Goal: Information Seeking & Learning: Learn about a topic

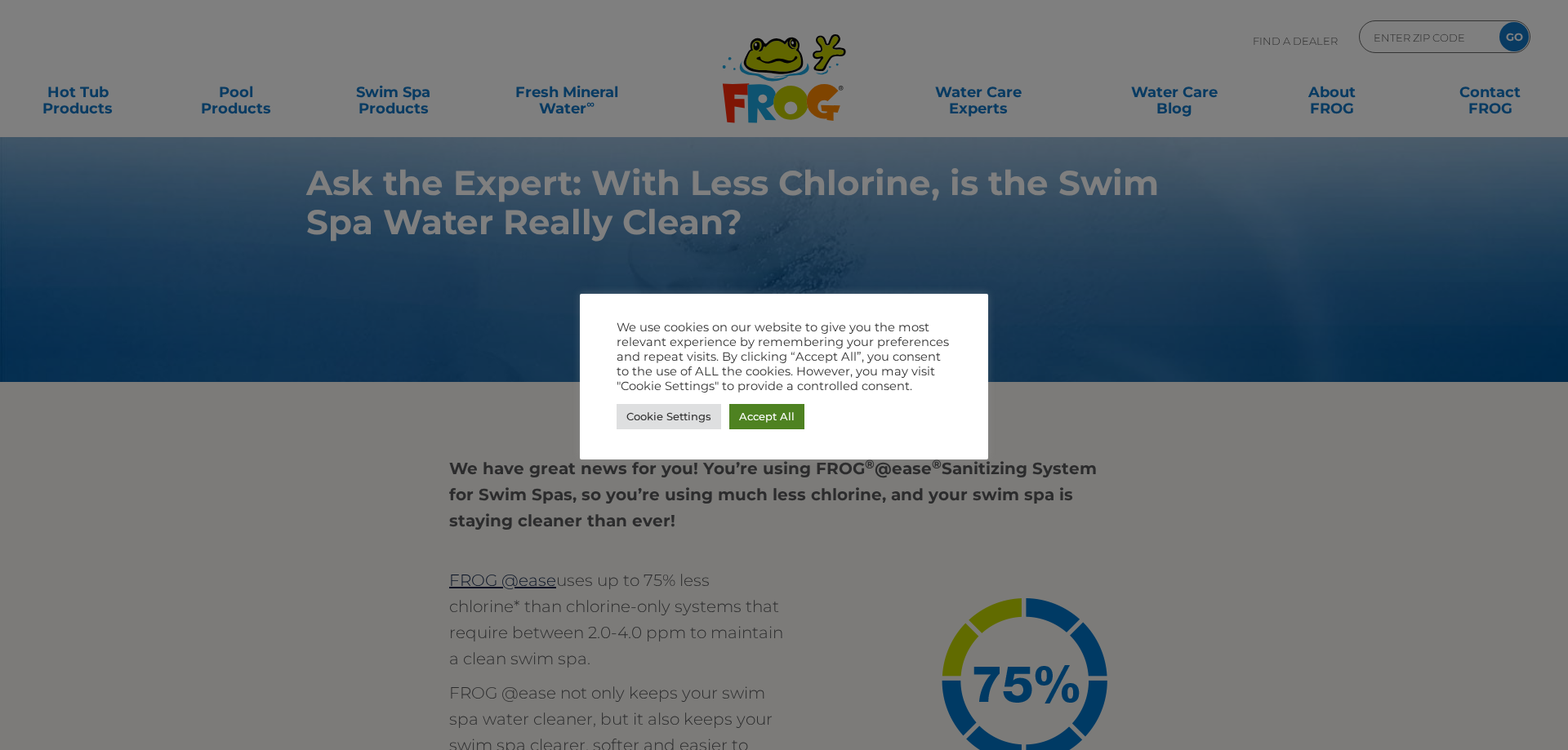
click at [761, 413] on link "Accept All" at bounding box center [767, 416] width 75 height 25
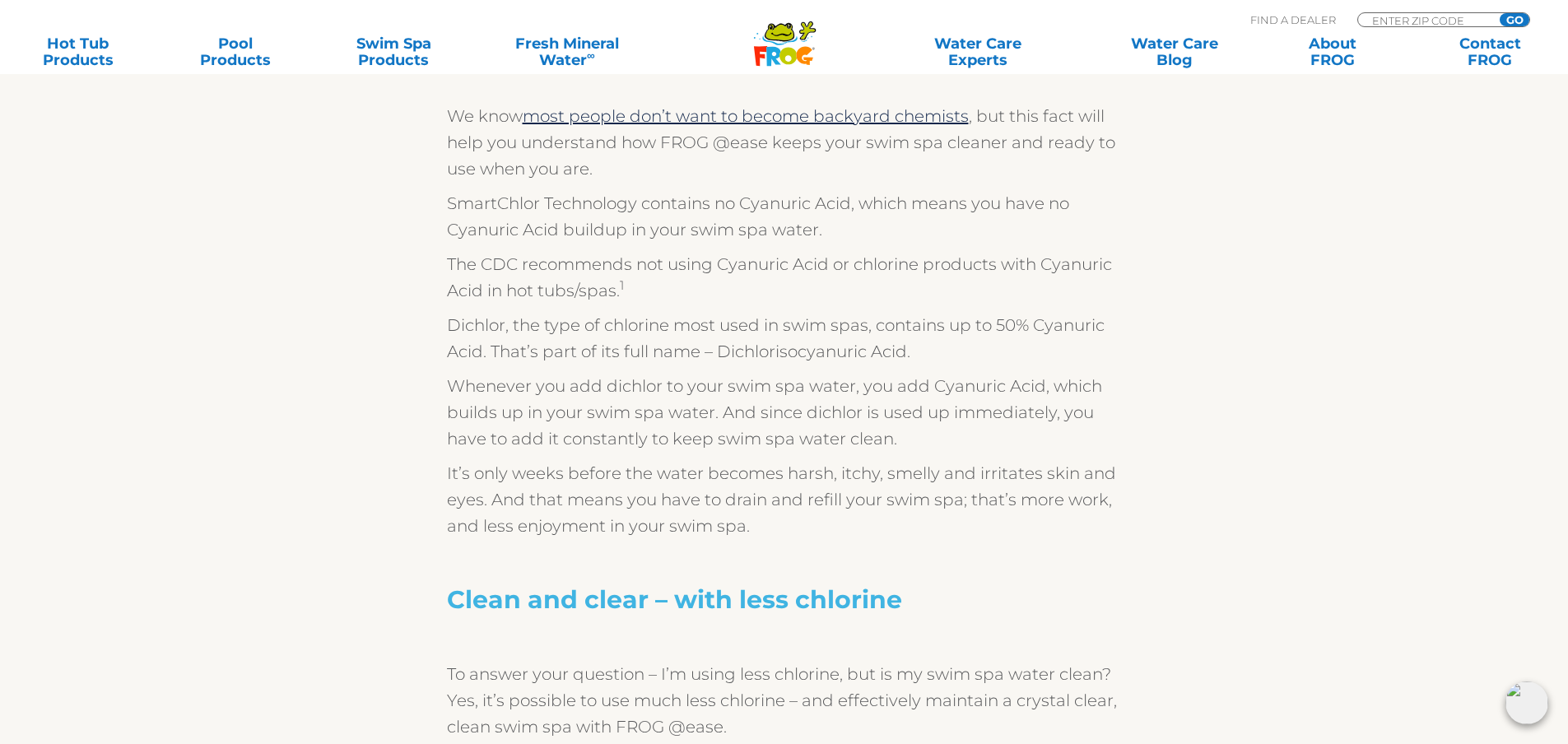
scroll to position [1976, 0]
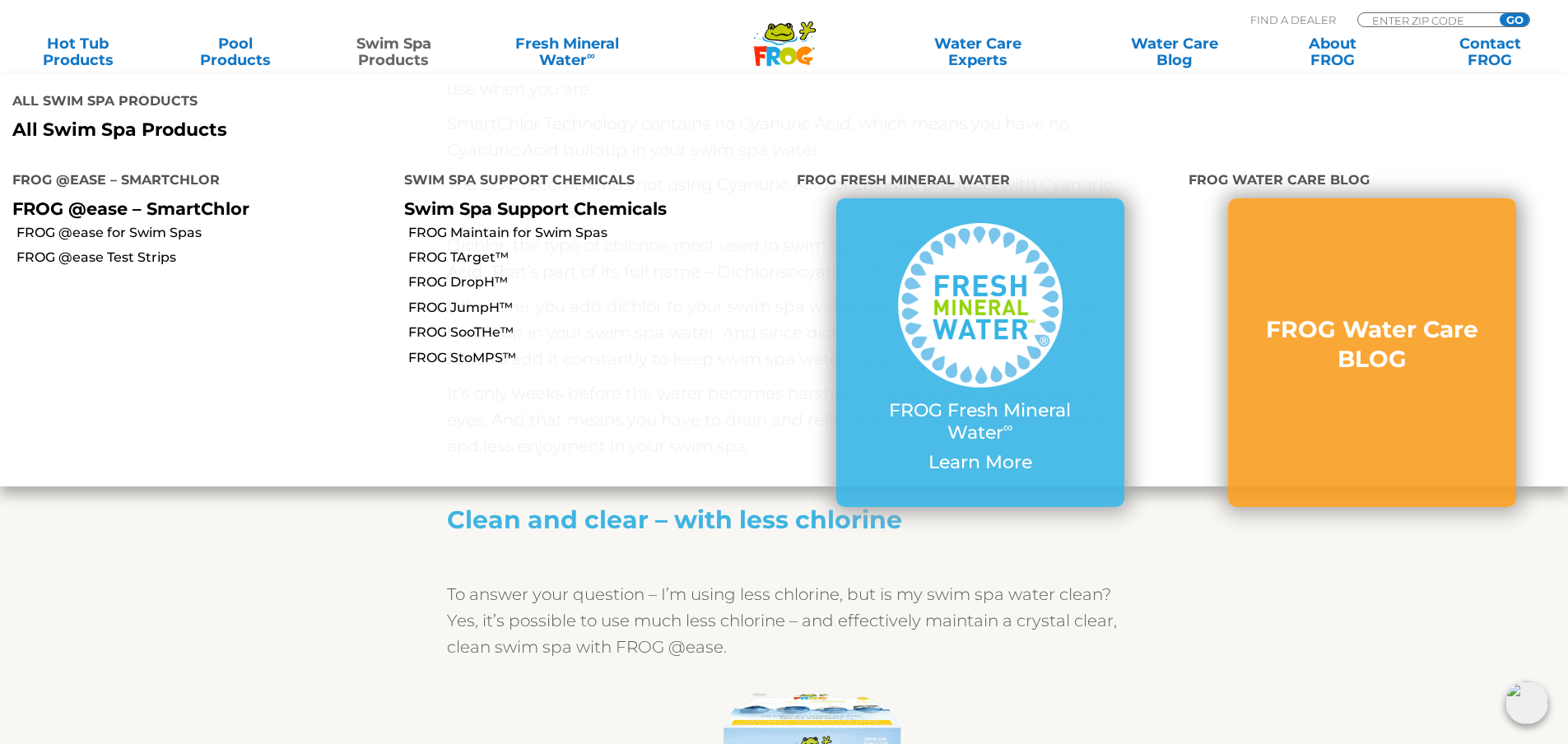
click at [378, 50] on link "Swim Spa Products" at bounding box center [394, 51] width 123 height 33
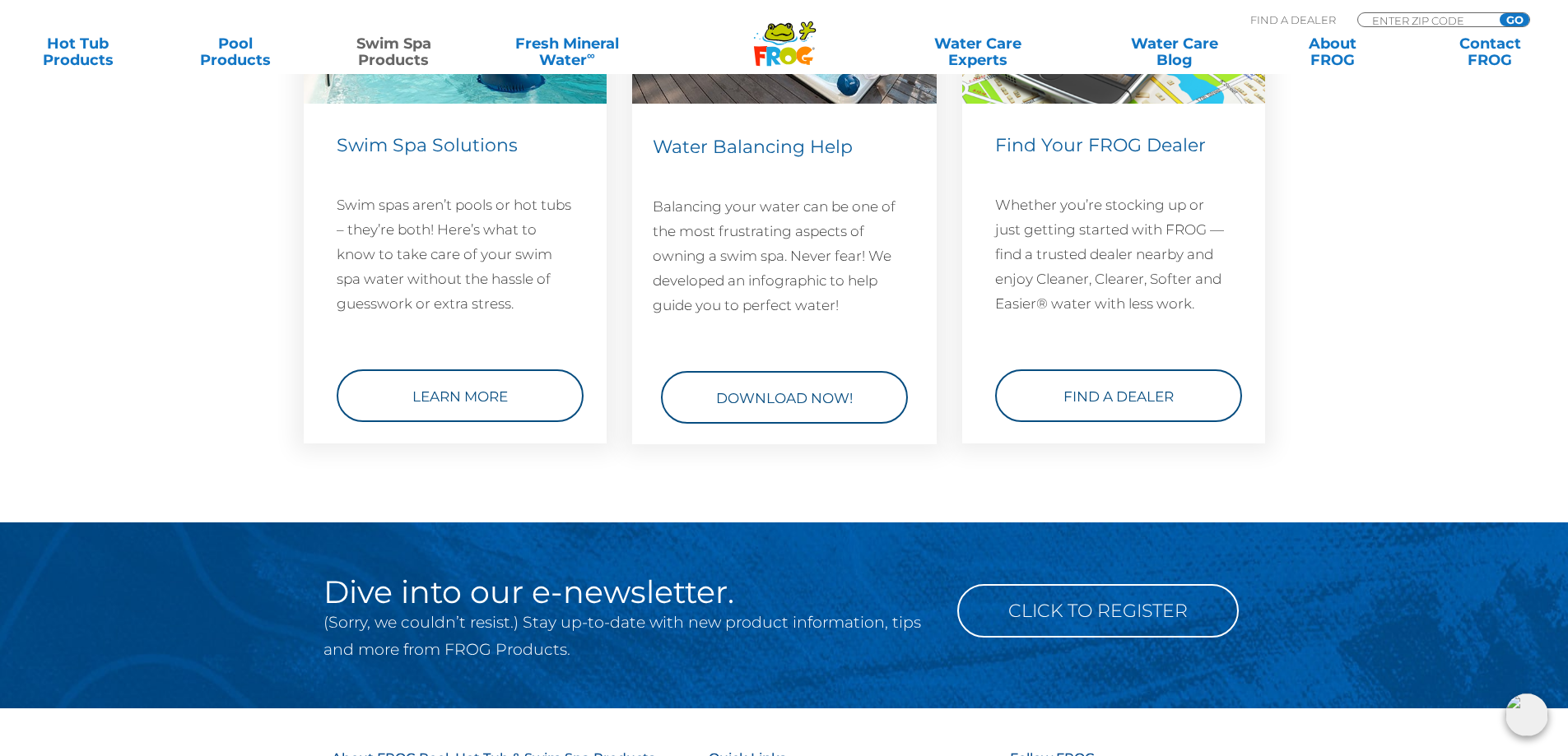
scroll to position [2469, 0]
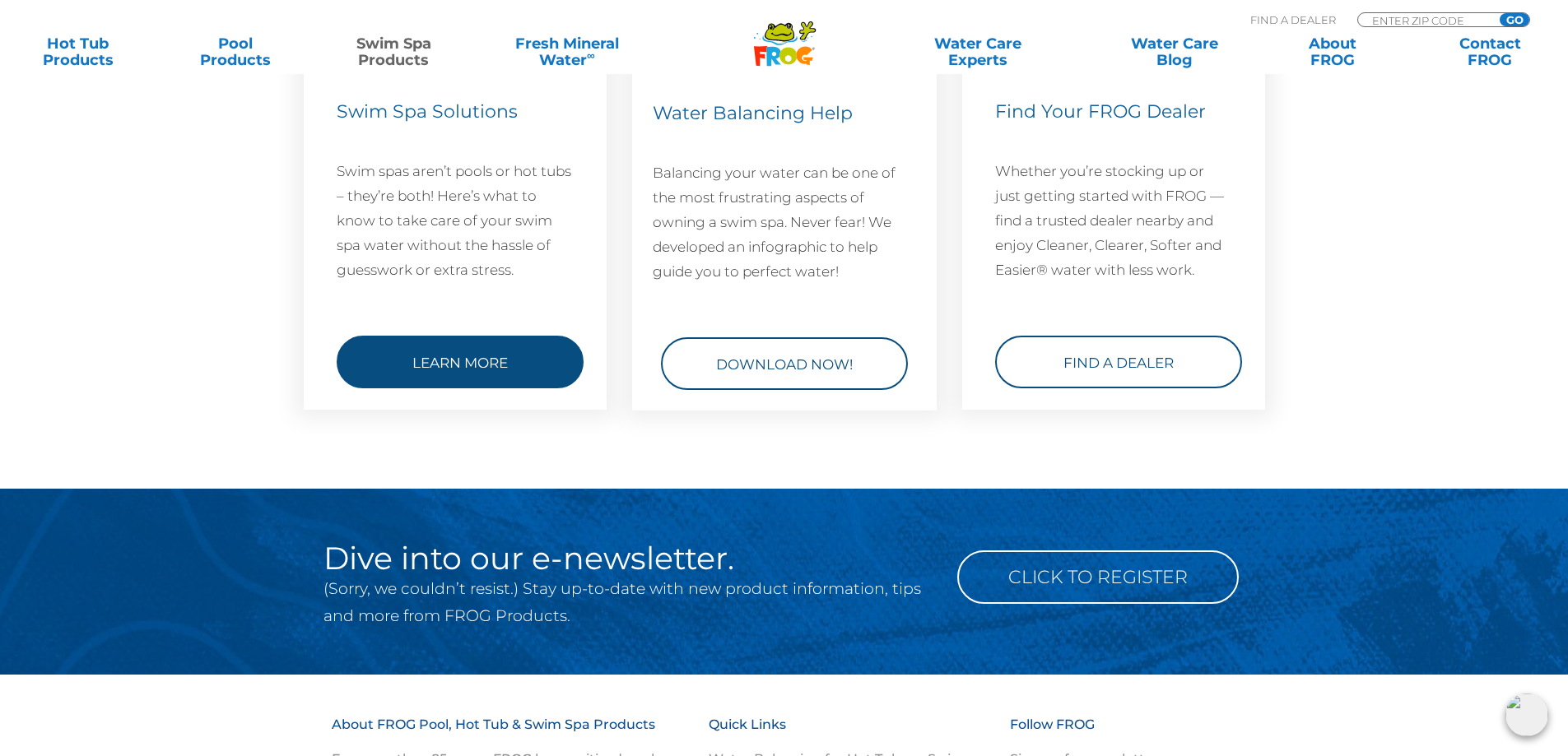
click at [480, 349] on link "Learn More" at bounding box center [460, 362] width 247 height 53
